Goal: Task Accomplishment & Management: Use online tool/utility

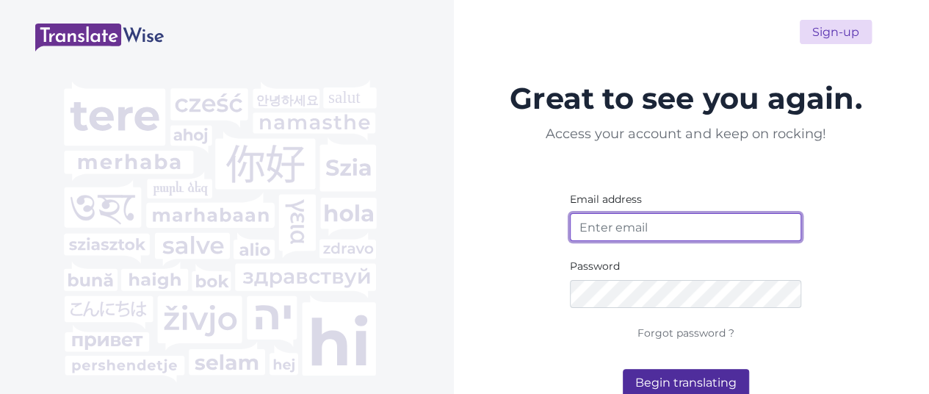
type input "[EMAIL_ADDRESS][DOMAIN_NAME]"
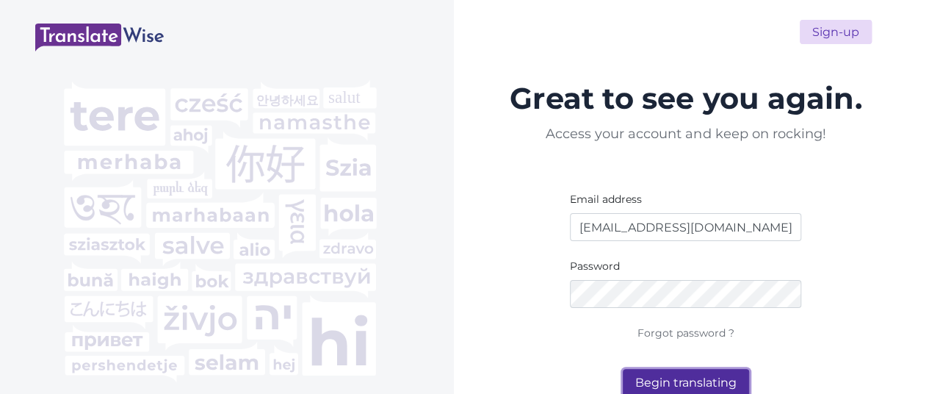
click at [655, 379] on button "Begin translating" at bounding box center [686, 383] width 126 height 28
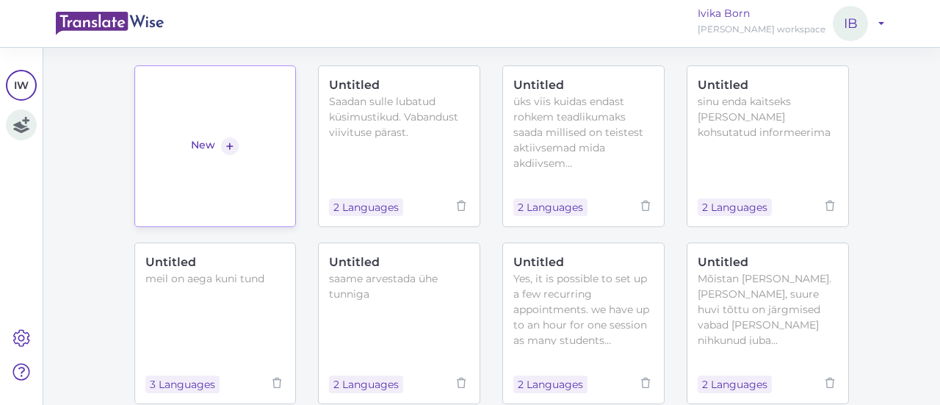
click at [236, 90] on link "New +" at bounding box center [215, 146] width 162 height 162
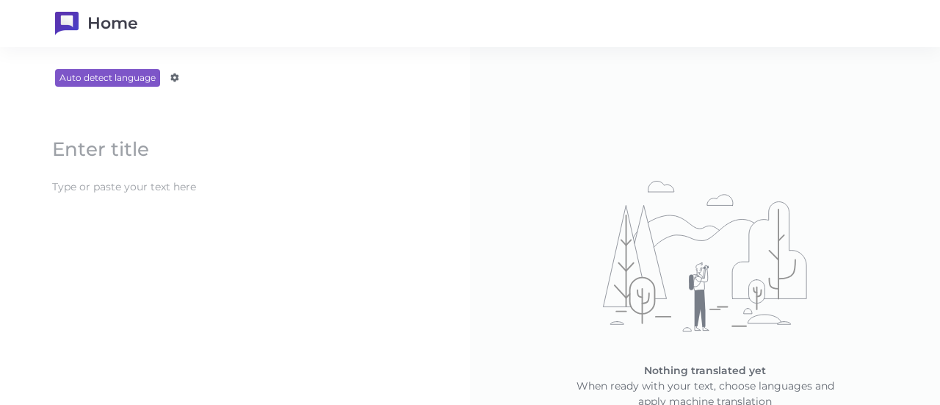
click at [164, 181] on content at bounding box center [235, 187] width 380 height 24
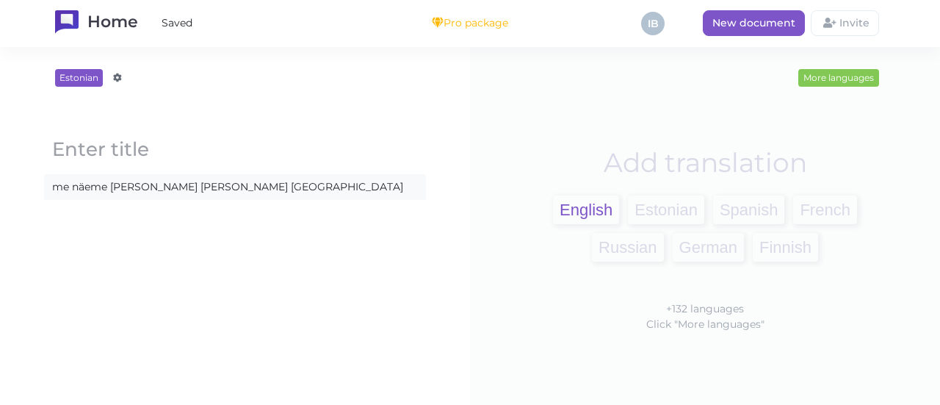
click at [572, 203] on span "English" at bounding box center [586, 209] width 66 height 29
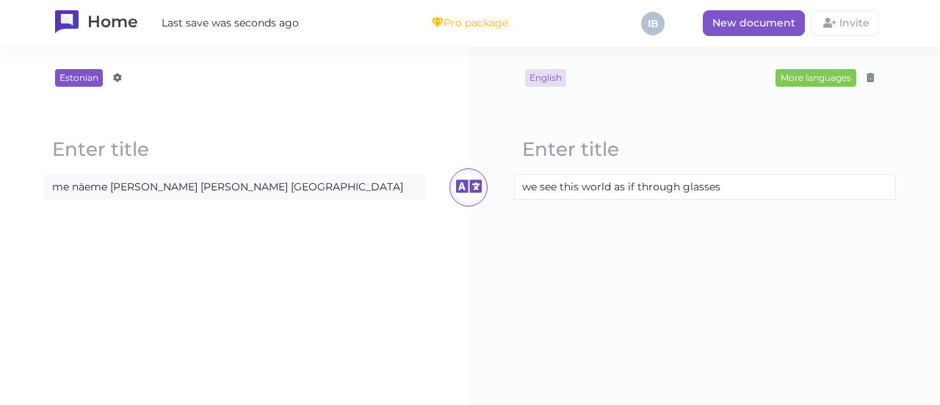
click at [270, 187] on content "me näeme [PERSON_NAME] [PERSON_NAME] [GEOGRAPHIC_DATA]" at bounding box center [235, 187] width 380 height 24
click at [182, 186] on content "me näeme [PERSON_NAME] [PERSON_NAME] [GEOGRAPHIC_DATA]" at bounding box center [235, 187] width 380 height 24
click at [245, 186] on content "me näeme [PERSON_NAME] juskui nagu läbi [GEOGRAPHIC_DATA]" at bounding box center [235, 187] width 380 height 24
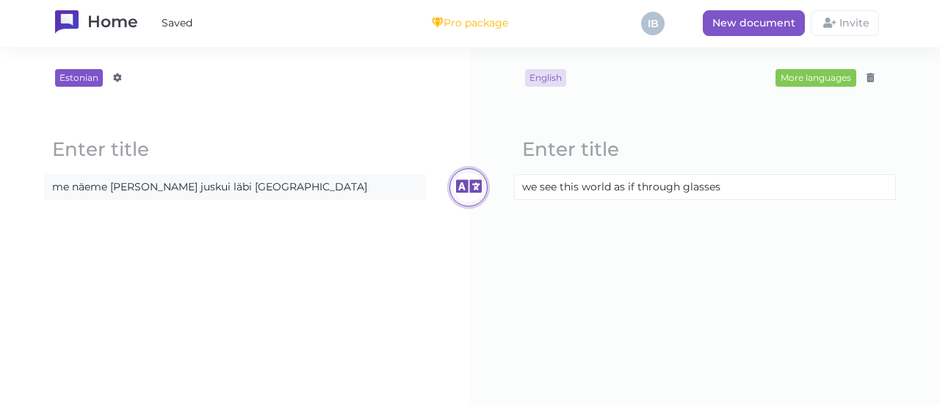
click at [460, 190] on icon at bounding box center [468, 187] width 29 height 29
click at [373, 325] on div "Estonian Afrikaans Amharic Albanian Arabic Armenian Azerbaijani Basque Belarusi…" at bounding box center [234, 226] width 411 height 314
click at [160, 186] on content "me näeme [PERSON_NAME] juskui läbi [GEOGRAPHIC_DATA]" at bounding box center [235, 187] width 380 height 24
click at [469, 182] on icon at bounding box center [468, 187] width 29 height 29
click at [297, 186] on content "me näeme seda maailma juskui läbi [GEOGRAPHIC_DATA]" at bounding box center [235, 187] width 380 height 24
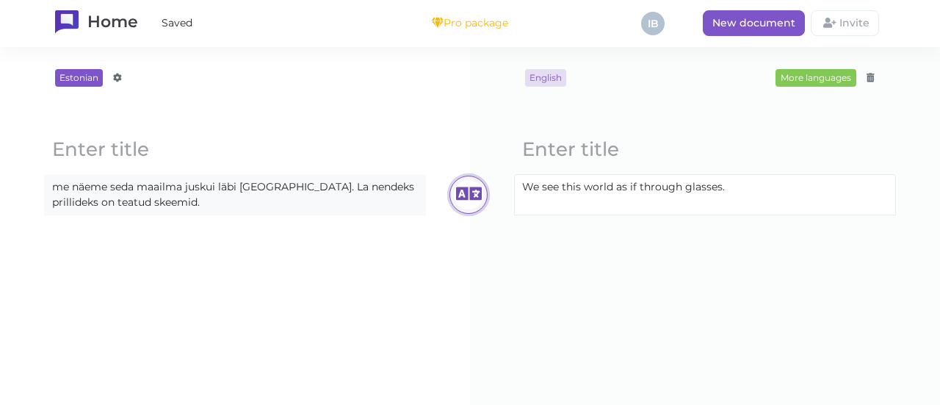
click at [454, 200] on icon at bounding box center [468, 194] width 29 height 29
click at [173, 201] on content "me näeme seda maailma juskui läbi [GEOGRAPHIC_DATA]. La nendeks prillideks on t…" at bounding box center [235, 195] width 380 height 40
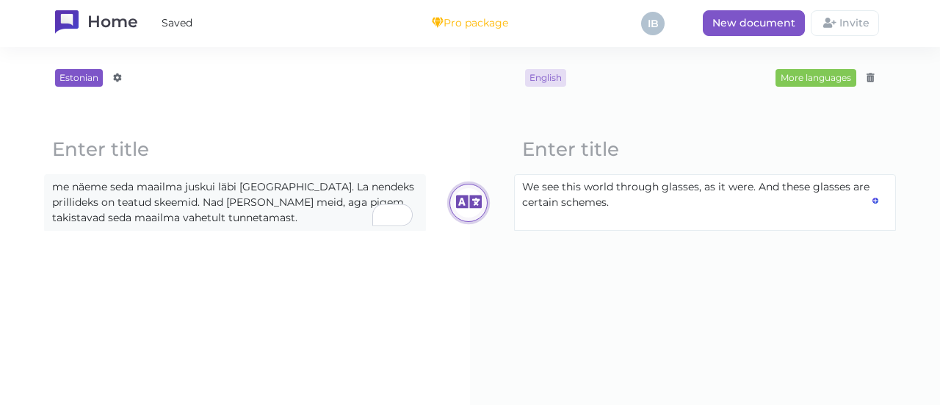
click at [466, 200] on icon at bounding box center [468, 202] width 29 height 29
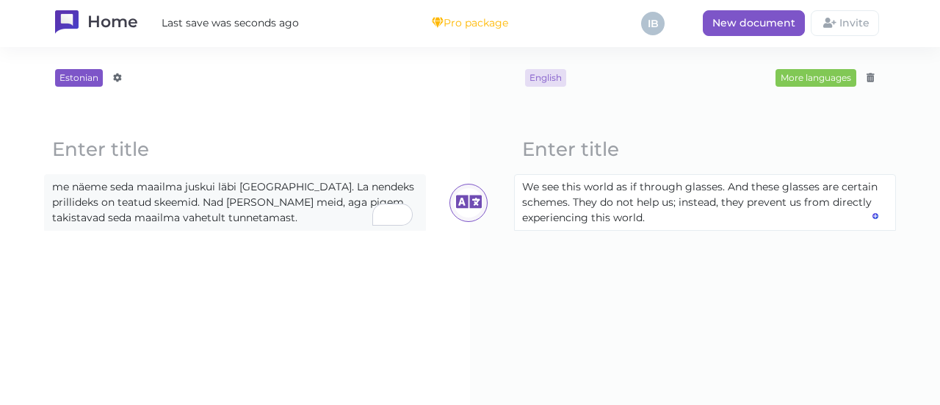
click at [230, 219] on content "me näeme seda maailma juskui läbi [GEOGRAPHIC_DATA]. La nendeks prillideks on t…" at bounding box center [235, 202] width 380 height 55
click at [461, 214] on icon at bounding box center [468, 202] width 29 height 29
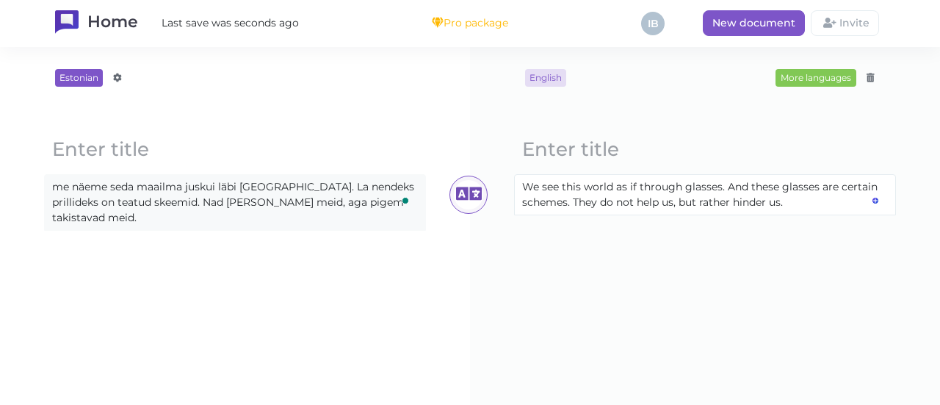
click at [377, 203] on content "me näeme seda maailma juskui läbi [GEOGRAPHIC_DATA]. La nendeks prillideks on t…" at bounding box center [235, 202] width 380 height 55
click at [467, 191] on icon at bounding box center [468, 194] width 29 height 29
click at [363, 200] on content "me näeme seda maailma juskui läbi [GEOGRAPHIC_DATA]. La nendeks prillideks on t…" at bounding box center [235, 202] width 380 height 55
click at [454, 195] on icon at bounding box center [468, 194] width 29 height 29
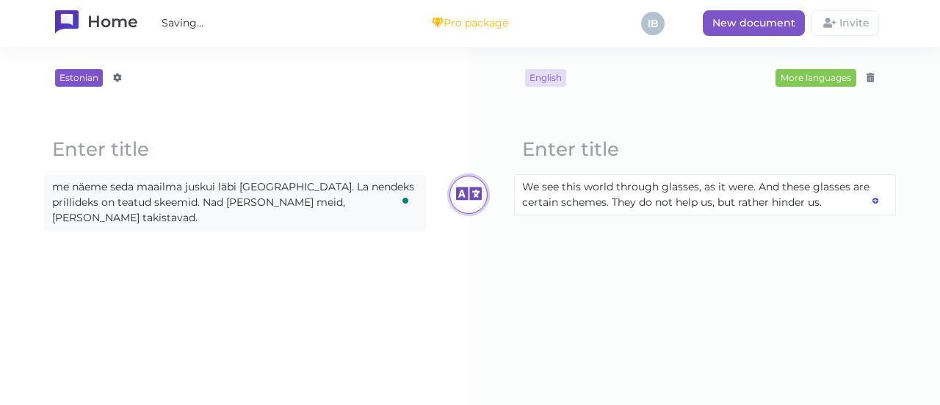
click at [460, 189] on icon at bounding box center [468, 194] width 29 height 29
click at [604, 308] on div "English More languages Afrikaans Amharic Albanian Arabic Armenian Azerbaijani B…" at bounding box center [704, 226] width 411 height 314
click at [347, 204] on content "me näeme seda maailma juskui läbi [GEOGRAPHIC_DATA]. La nendeks prillideks on t…" at bounding box center [235, 202] width 380 height 55
click at [468, 203] on icon at bounding box center [468, 202] width 29 height 29
click at [166, 223] on content "me näeme seda maailma juskui läbi [GEOGRAPHIC_DATA]. La nendeks prillideks on t…" at bounding box center [235, 202] width 380 height 55
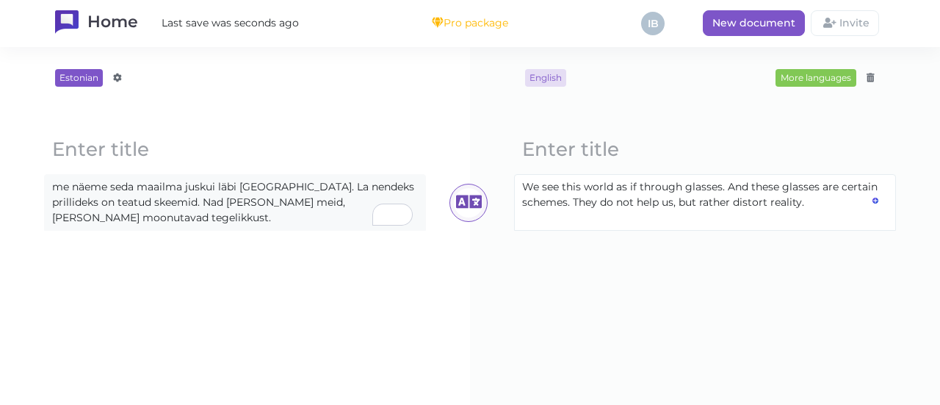
click at [352, 205] on content "me näeme seda maailma juskui läbi [GEOGRAPHIC_DATA]. La nendeks prillideks on t…" at bounding box center [235, 202] width 380 height 55
click at [147, 227] on content "me näeme seda maailma juskui läbi [GEOGRAPHIC_DATA]. La nendeks prillideks on t…" at bounding box center [235, 202] width 380 height 55
click at [470, 199] on icon at bounding box center [468, 202] width 29 height 29
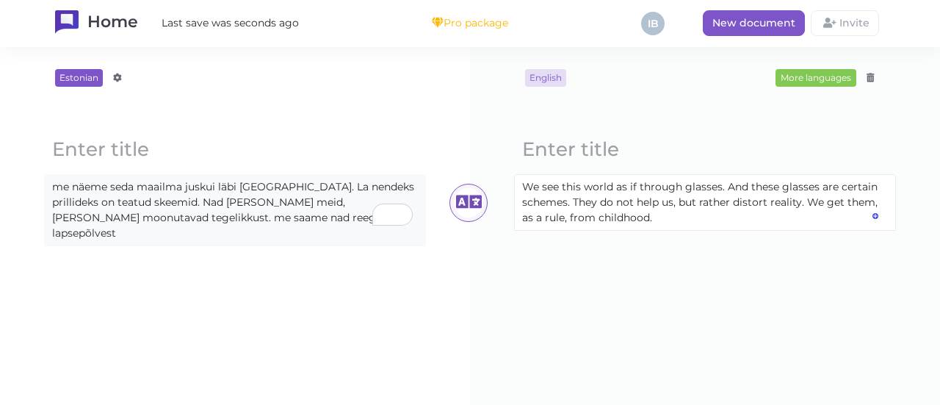
click at [238, 217] on content "me näeme seda maailma juskui läbi [GEOGRAPHIC_DATA]. La nendeks prillideks on t…" at bounding box center [235, 210] width 380 height 70
click at [467, 198] on icon at bounding box center [468, 202] width 29 height 29
click at [275, 218] on content "me näeme seda maailma juskui läbi [GEOGRAPHIC_DATA]. La nendeks prillideks on t…" at bounding box center [235, 202] width 380 height 55
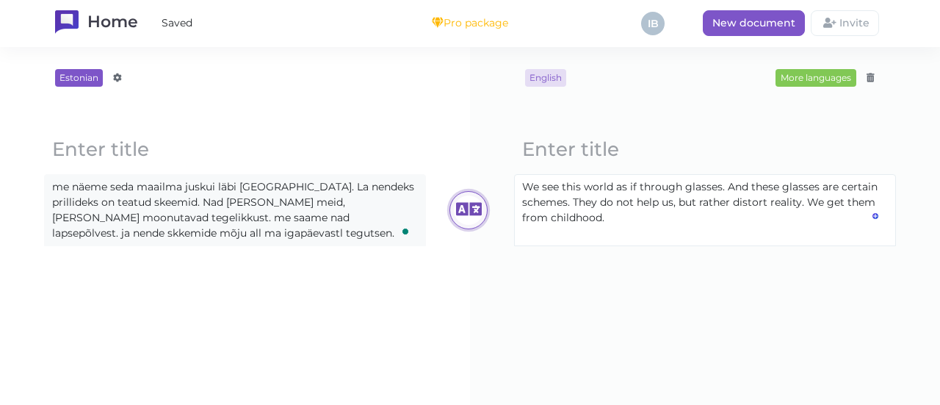
click at [461, 206] on icon at bounding box center [468, 209] width 29 height 29
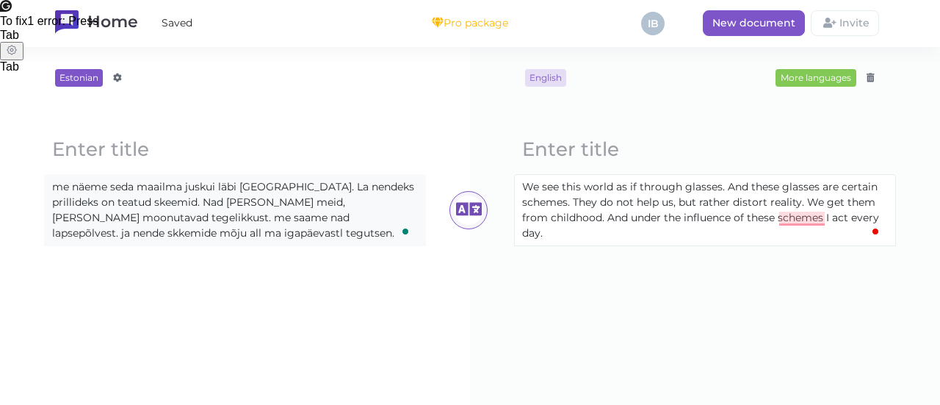
click at [827, 262] on block-editor "Loading... We see this world as if through glasses. And these glasses are certa…" at bounding box center [704, 185] width 411 height 159
click at [327, 217] on content "me näeme seda maailma juskui läbi [GEOGRAPHIC_DATA]. La nendeks prillideks on t…" at bounding box center [235, 210] width 380 height 70
click at [454, 208] on icon at bounding box center [468, 209] width 29 height 29
click at [466, 203] on icon at bounding box center [468, 209] width 29 height 29
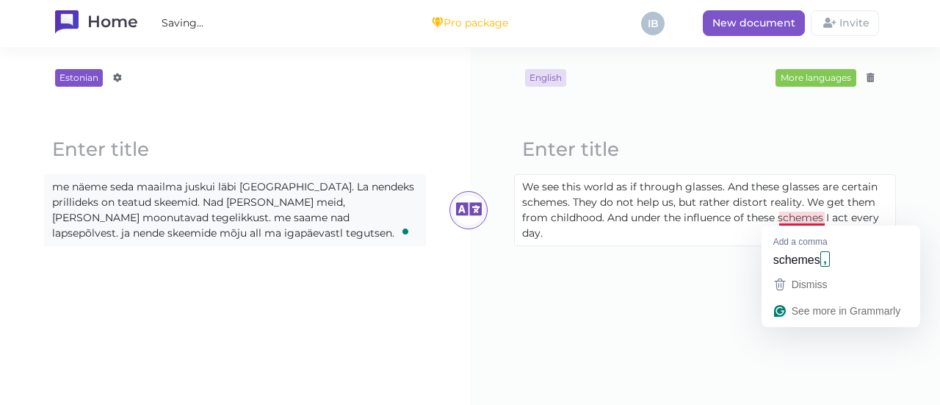
click at [800, 220] on content "We see this world as if through glasses. And these glasses are certain schemes.…" at bounding box center [705, 210] width 380 height 70
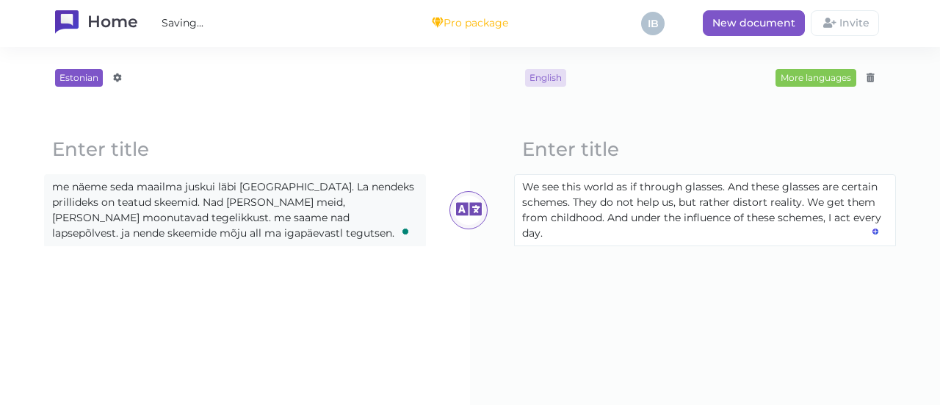
click at [683, 291] on div "English More languages Afrikaans Amharic Albanian Arabic Armenian Azerbaijani B…" at bounding box center [704, 226] width 411 height 314
click at [236, 236] on content "me näeme seda maailma juskui läbi [GEOGRAPHIC_DATA]. La nendeks prillideks on t…" at bounding box center [235, 210] width 380 height 70
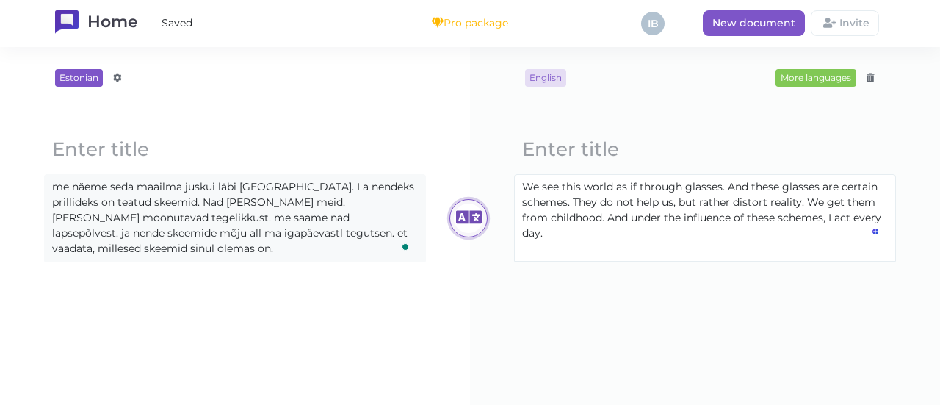
click at [464, 221] on icon at bounding box center [468, 217] width 29 height 29
click at [358, 320] on div "Estonian Afrikaans Amharic Albanian Arabic Armenian Azerbaijani Basque Belarusi…" at bounding box center [234, 226] width 411 height 314
click at [338, 300] on div "Estonian Afrikaans Amharic Albanian Arabic Armenian Azerbaijani Basque Belarusi…" at bounding box center [234, 226] width 411 height 314
click at [93, 250] on content "me näeme seda maailma juskui läbi [GEOGRAPHIC_DATA]. La nendeks prillideks on t…" at bounding box center [235, 218] width 380 height 86
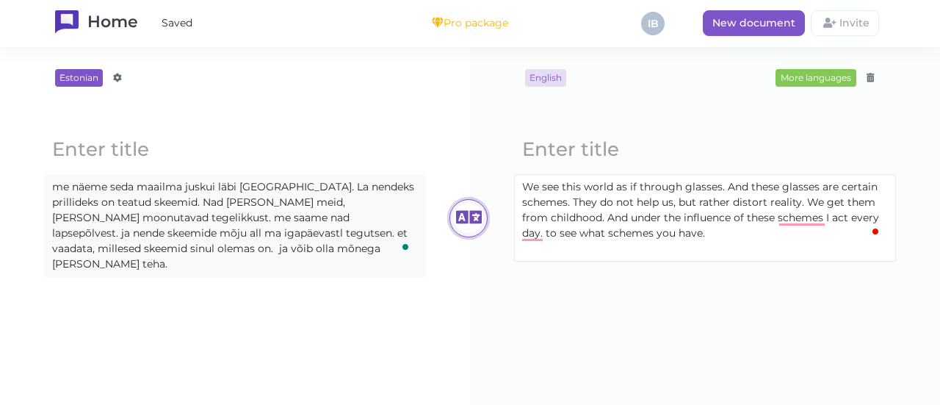
click at [463, 212] on icon at bounding box center [468, 217] width 29 height 29
click at [321, 252] on content "me näeme seda maailma juskui läbi [GEOGRAPHIC_DATA]. La nendeks prillideks on t…" at bounding box center [235, 225] width 380 height 101
